Goal: Transaction & Acquisition: Purchase product/service

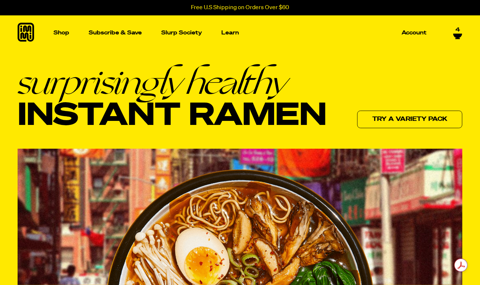
click at [458, 34] on icon at bounding box center [457, 36] width 9 height 4
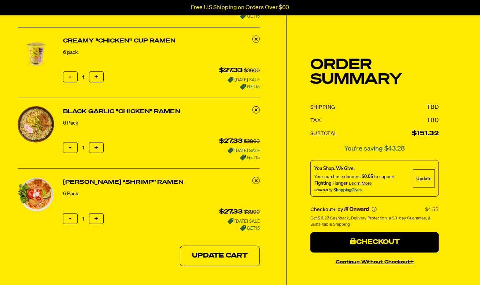
scroll to position [122, 0]
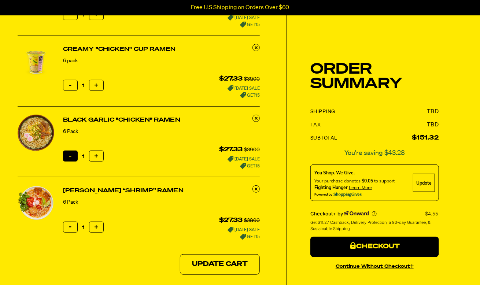
click at [73, 158] on button "Reduce item quantity by one" at bounding box center [70, 156] width 15 height 11
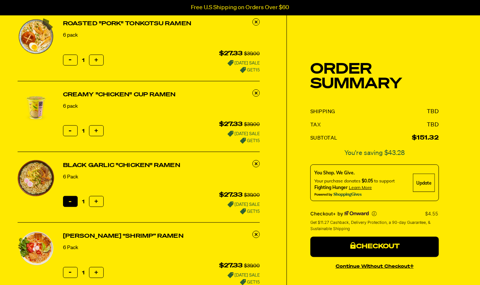
scroll to position [73, 0]
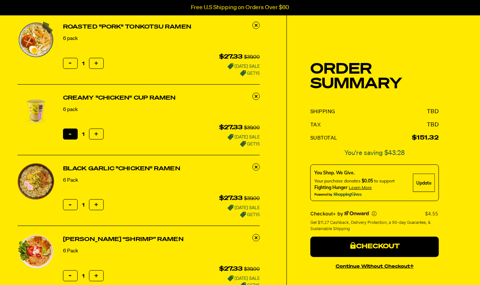
click at [72, 132] on button "Reduce item quantity by one" at bounding box center [70, 134] width 15 height 11
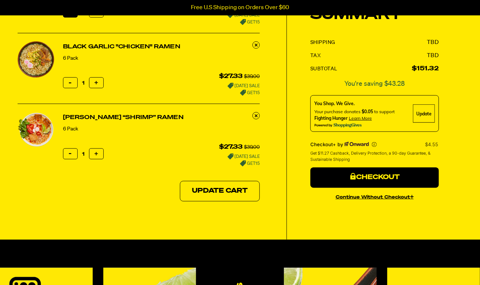
scroll to position [171, 0]
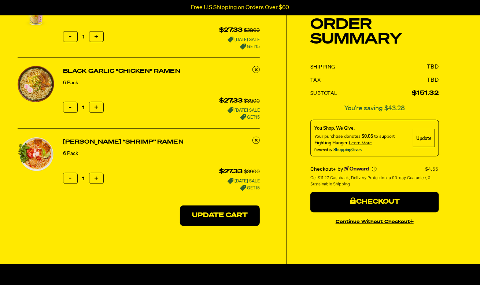
click at [200, 212] on button "Update Cart" at bounding box center [220, 216] width 80 height 21
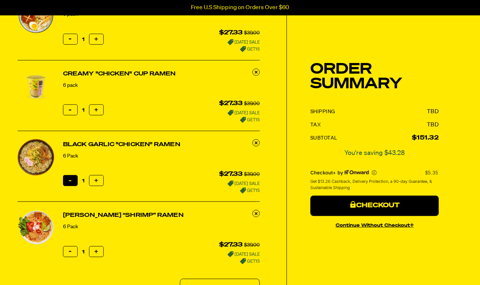
click at [70, 180] on icon "button" at bounding box center [70, 181] width 3 height 3
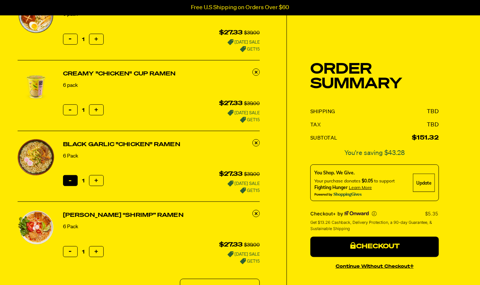
click at [71, 181] on icon "button" at bounding box center [70, 181] width 3 height 3
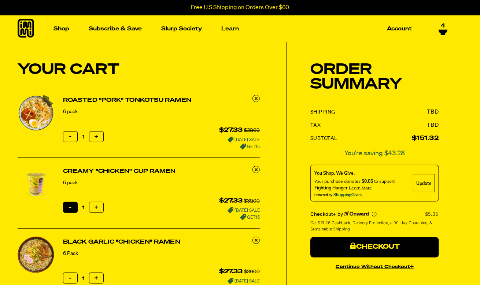
click at [70, 206] on icon "button" at bounding box center [70, 207] width 3 height 3
click at [75, 209] on button "Reduce item quantity by one" at bounding box center [70, 207] width 15 height 11
click at [70, 209] on button "Reduce item quantity by one" at bounding box center [70, 207] width 15 height 11
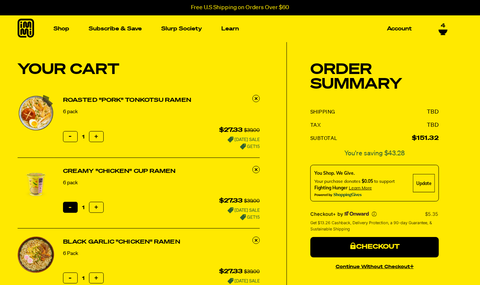
click at [70, 209] on button "Reduce item quantity by one" at bounding box center [70, 207] width 15 height 11
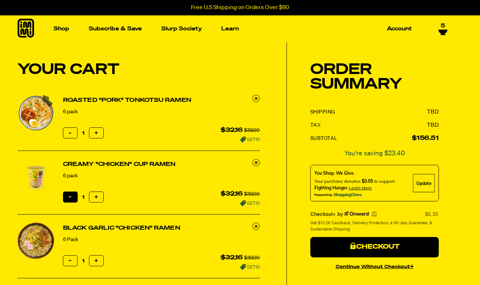
click at [69, 197] on button "Reduce item quantity by one" at bounding box center [70, 197] width 15 height 11
click at [69, 198] on button "Reduce item quantity by one" at bounding box center [70, 197] width 15 height 11
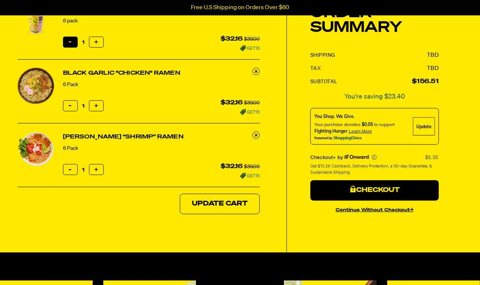
scroll to position [147, 0]
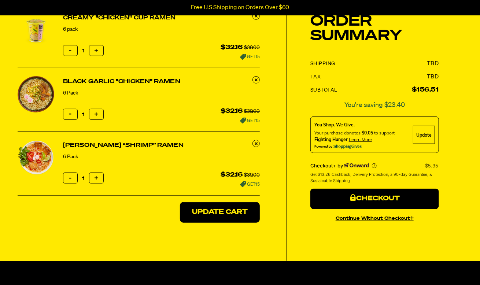
click at [188, 213] on button "Update Cart" at bounding box center [220, 212] width 80 height 21
